Goal: Task Accomplishment & Management: Complete application form

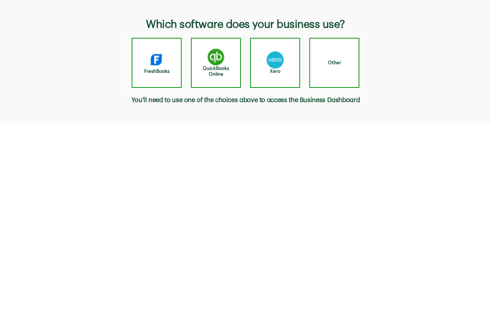
click at [333, 67] on div "Other" at bounding box center [334, 63] width 50 height 50
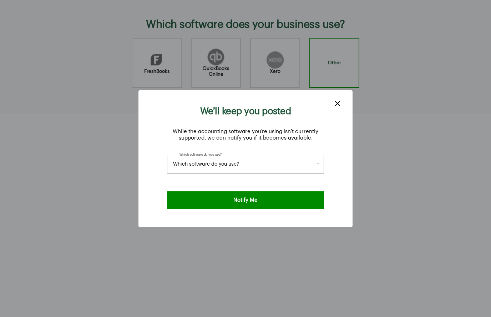
click at [333, 128] on div "While the accounting software you’re using isn’t currently supported, we can no…" at bounding box center [245, 150] width 193 height 45
click at [336, 101] on line "close dialog" at bounding box center [337, 103] width 4 height 4
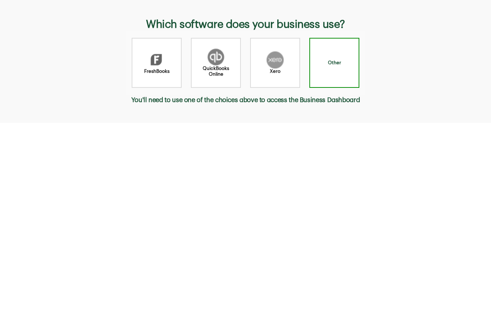
click at [230, 62] on div "QuickBooks Online" at bounding box center [216, 63] width 50 height 50
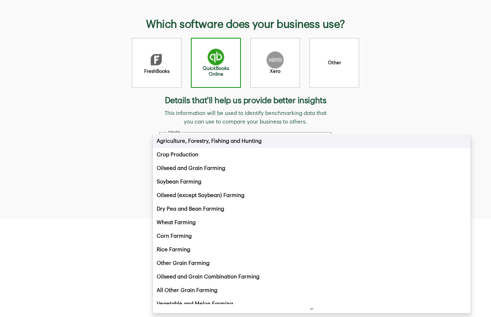
click at [272, 139] on body "Skip to main content Which software does your business use? FreshBooks QuickBoo…" at bounding box center [245, 158] width 491 height 317
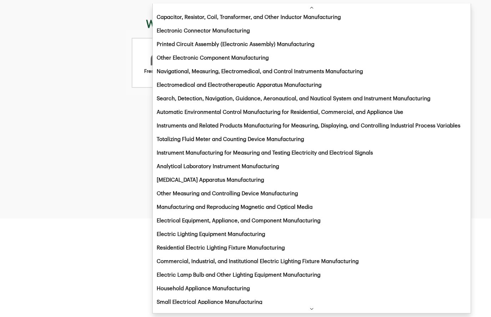
scroll to position [7622, 0]
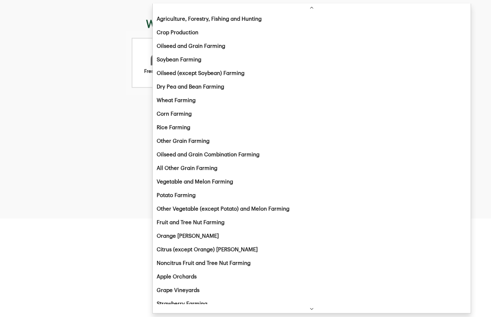
click at [326, 140] on body "Skip to main content Which software does your business use? FreshBooks QuickBoo…" at bounding box center [245, 158] width 491 height 317
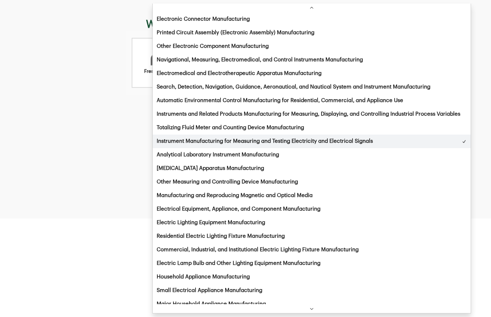
scroll to position [10501, 0]
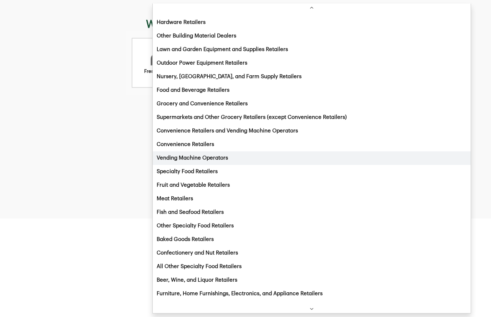
select select "445132"
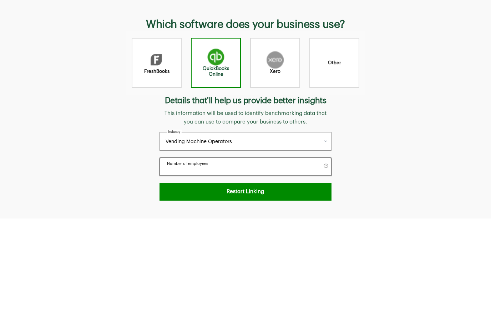
click at [290, 169] on input "number of employees" at bounding box center [245, 170] width 164 height 9
click at [296, 194] on button "Restart Linking" at bounding box center [245, 192] width 172 height 18
